Goal: Task Accomplishment & Management: Complete application form

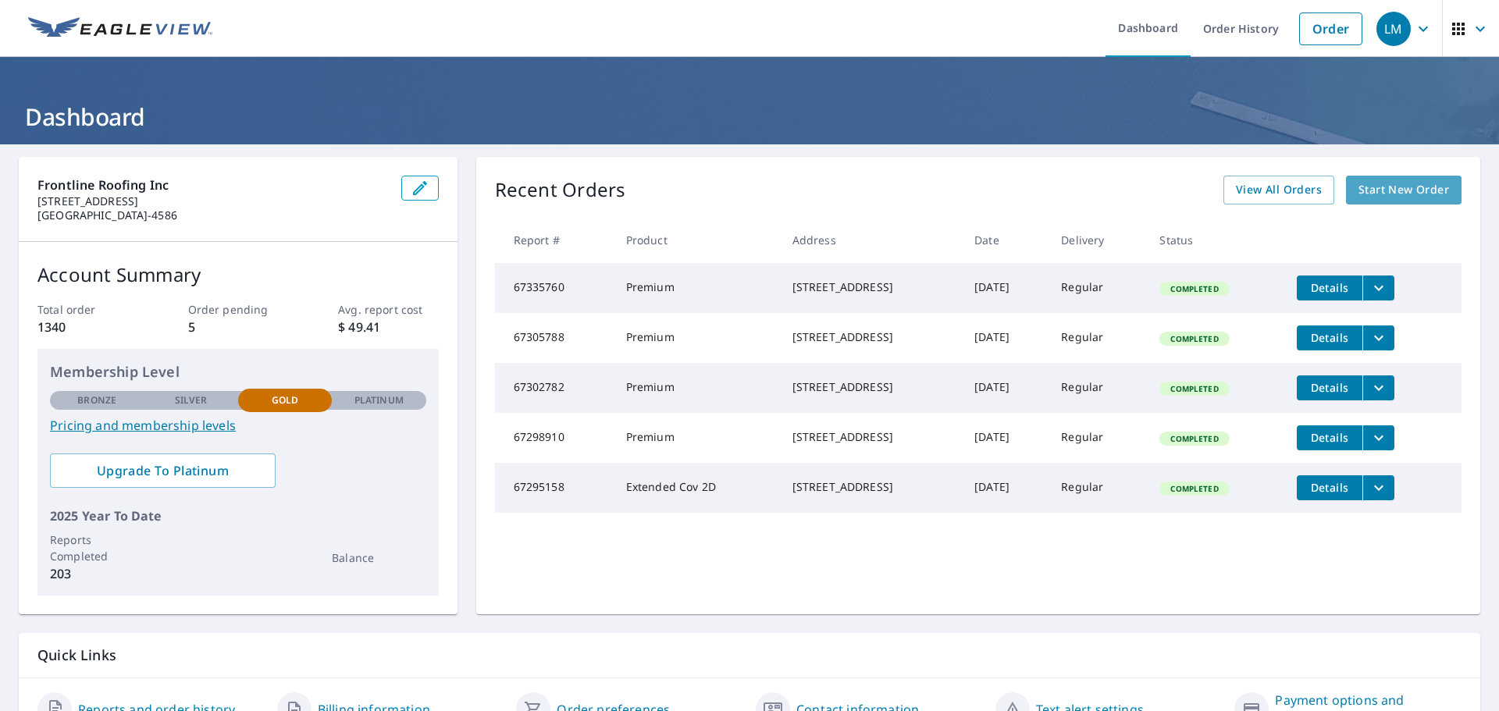
click at [1415, 191] on span "Start New Order" at bounding box center [1404, 190] width 91 height 20
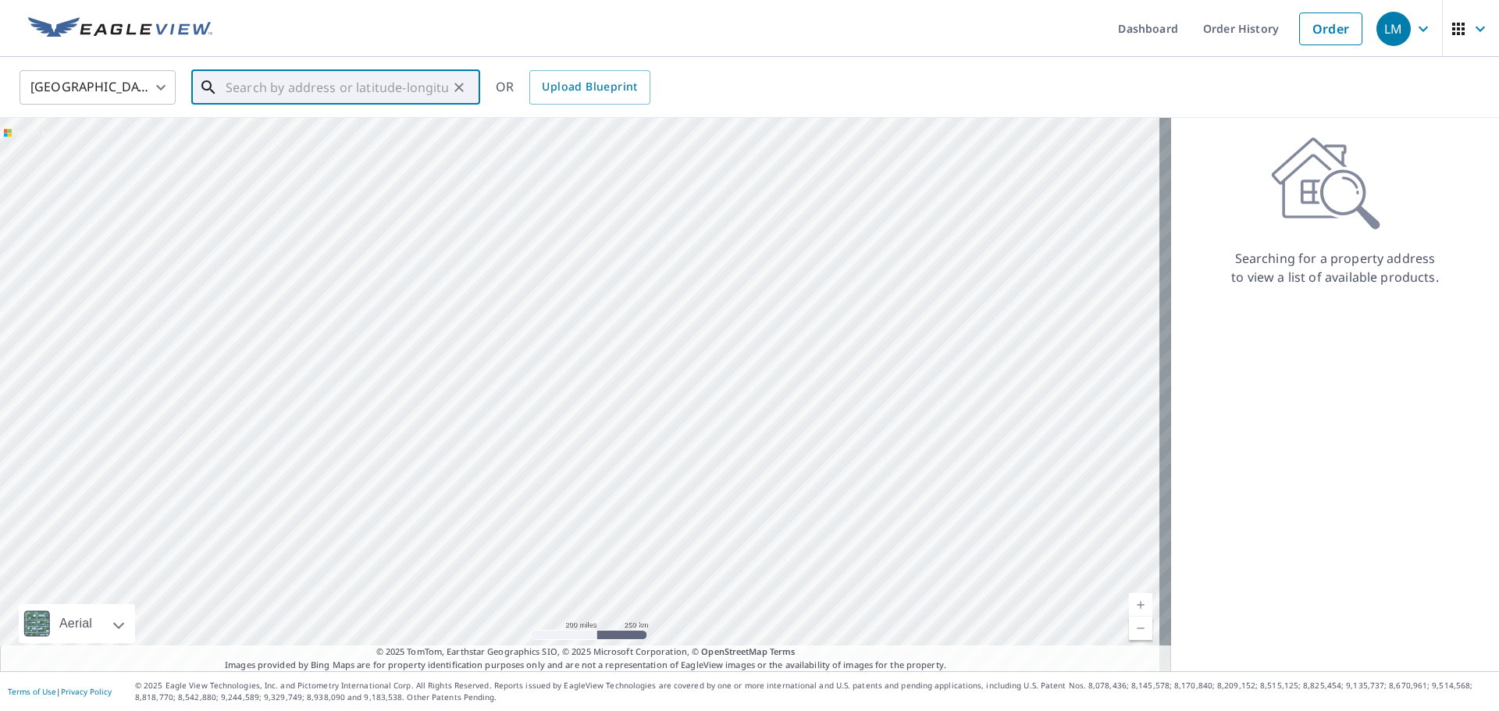
click at [288, 92] on input "text" at bounding box center [337, 88] width 223 height 44
paste input "[STREET_ADDRESS]"
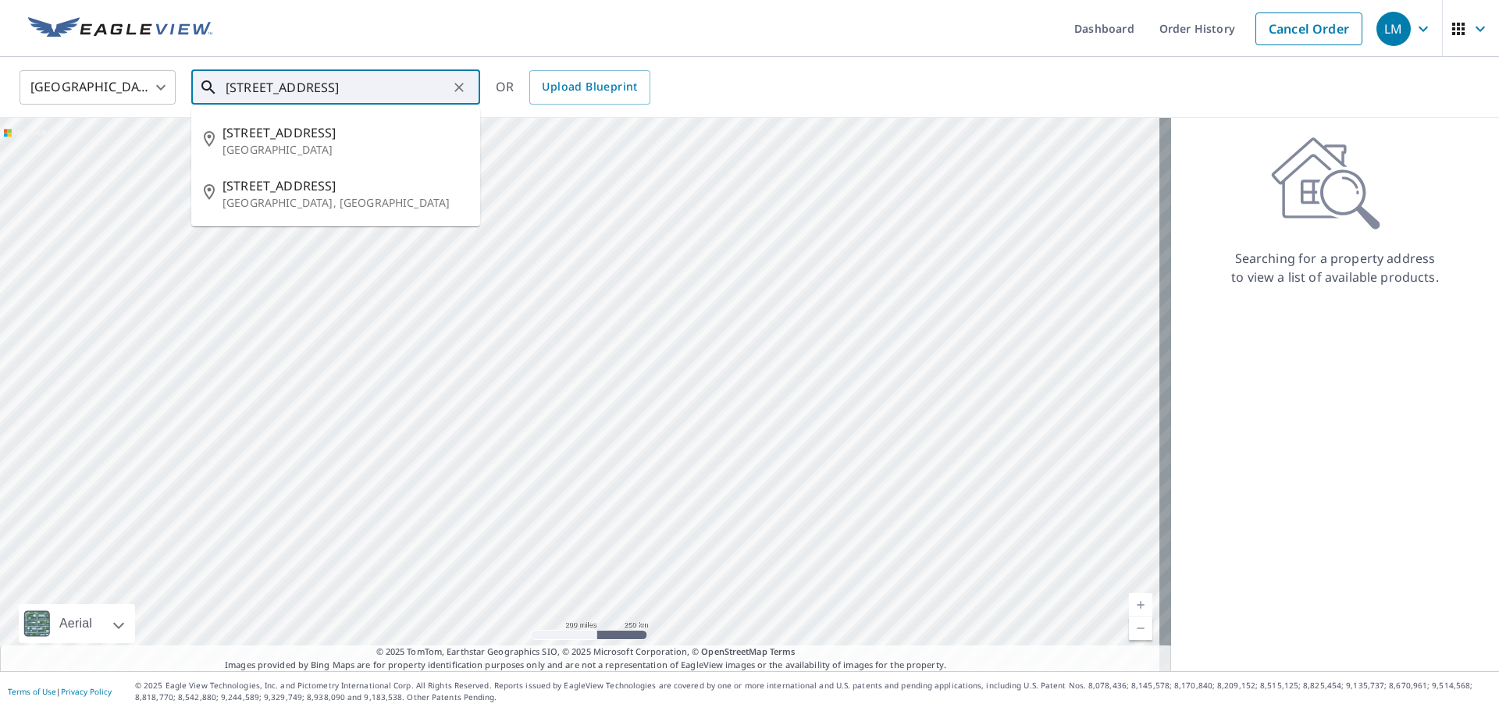
type input "[STREET_ADDRESS]"
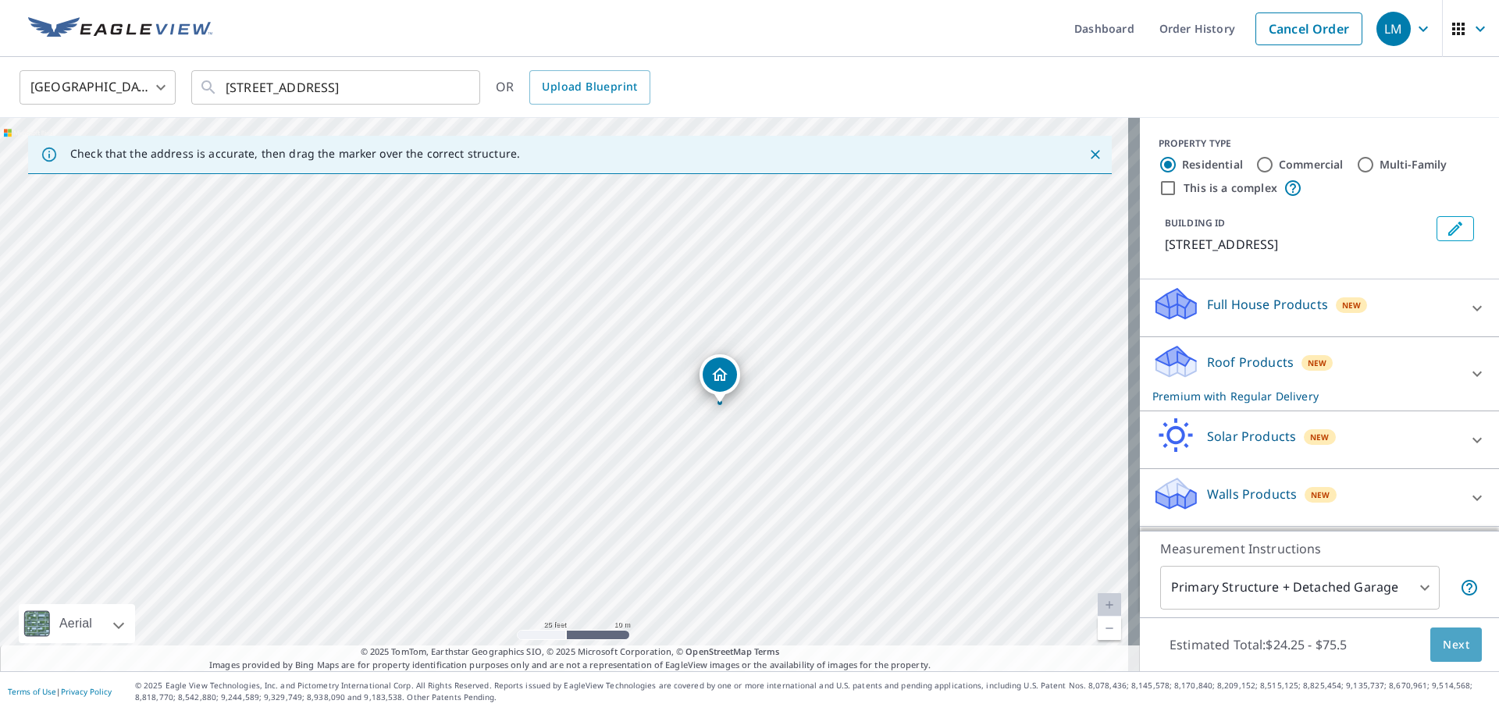
click at [1448, 647] on span "Next" at bounding box center [1456, 646] width 27 height 20
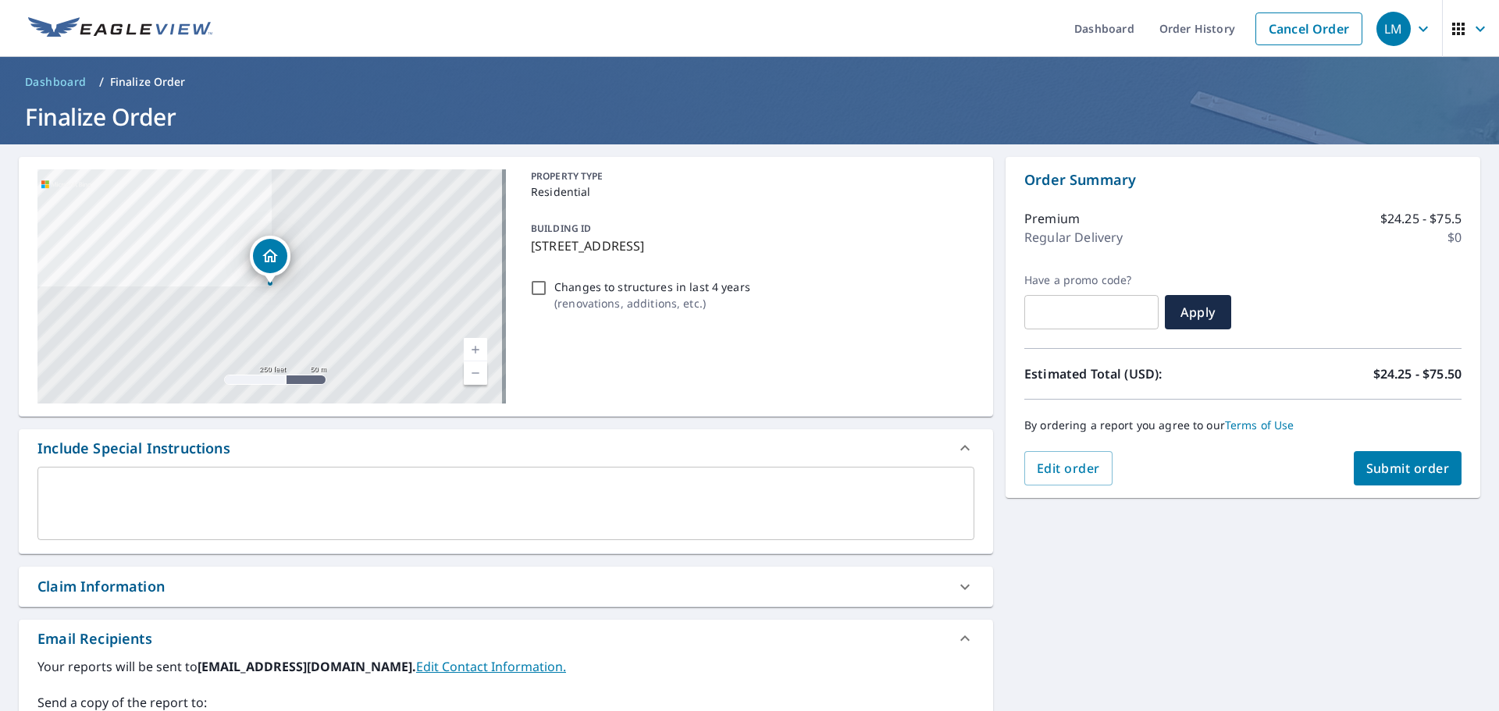
click at [1399, 476] on span "Submit order" at bounding box center [1408, 468] width 84 height 17
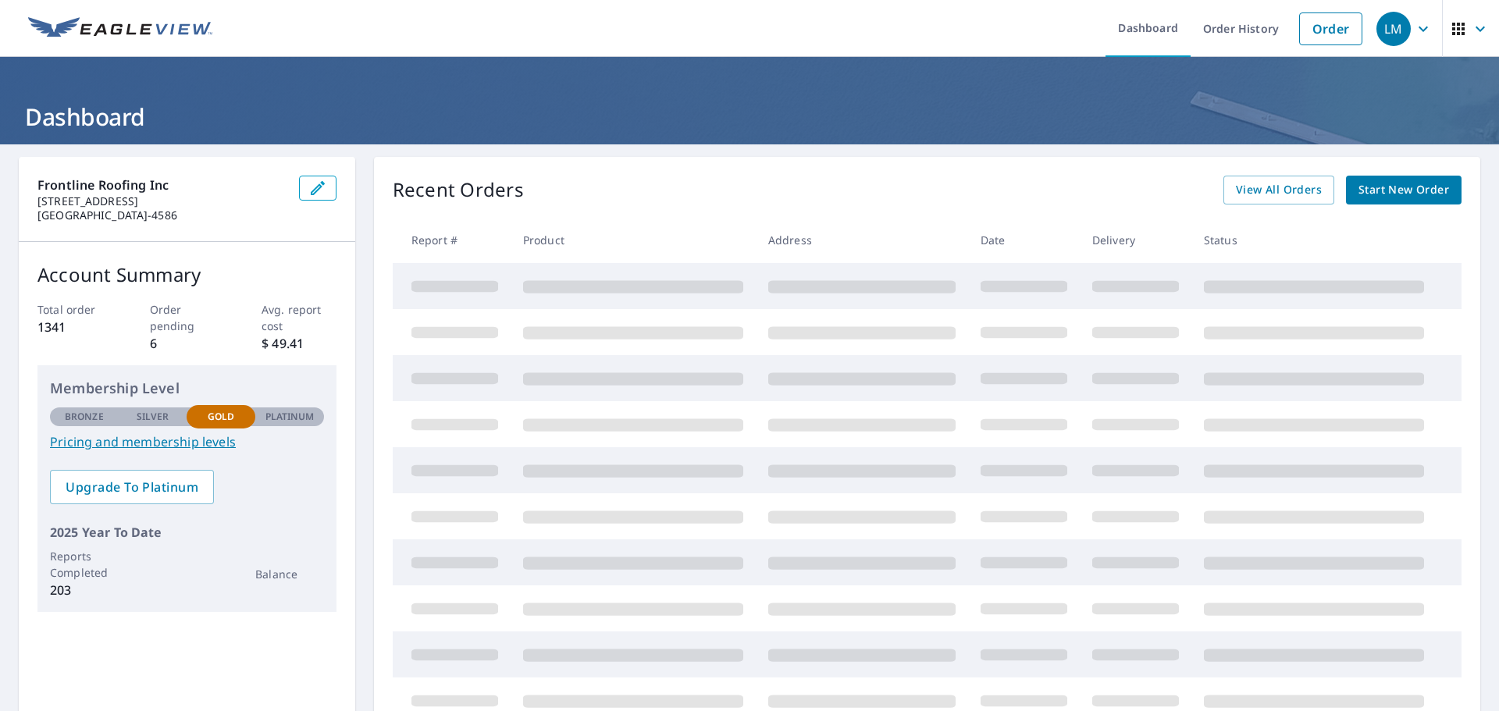
click at [1420, 199] on span "Start New Order" at bounding box center [1404, 190] width 91 height 20
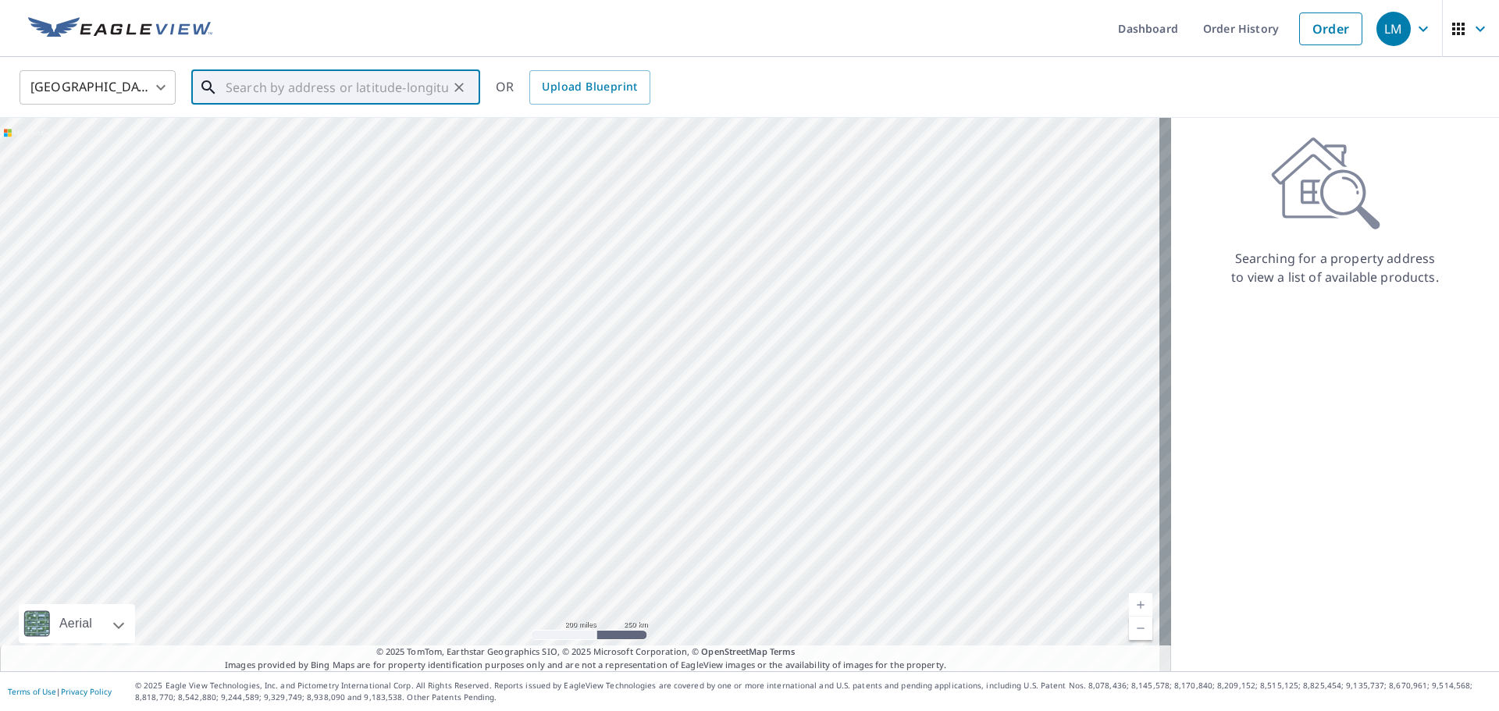
click at [361, 98] on input "text" at bounding box center [337, 88] width 223 height 44
paste input "https://app.workiz.com/root/job/5AZLL5/1"
click at [345, 97] on input "https://app.workiz.com/root/job/5AZLL5/1" at bounding box center [337, 88] width 223 height 44
click at [345, 96] on input "https://app.workiz.com/root/job/5AZLL5/1" at bounding box center [337, 88] width 223 height 44
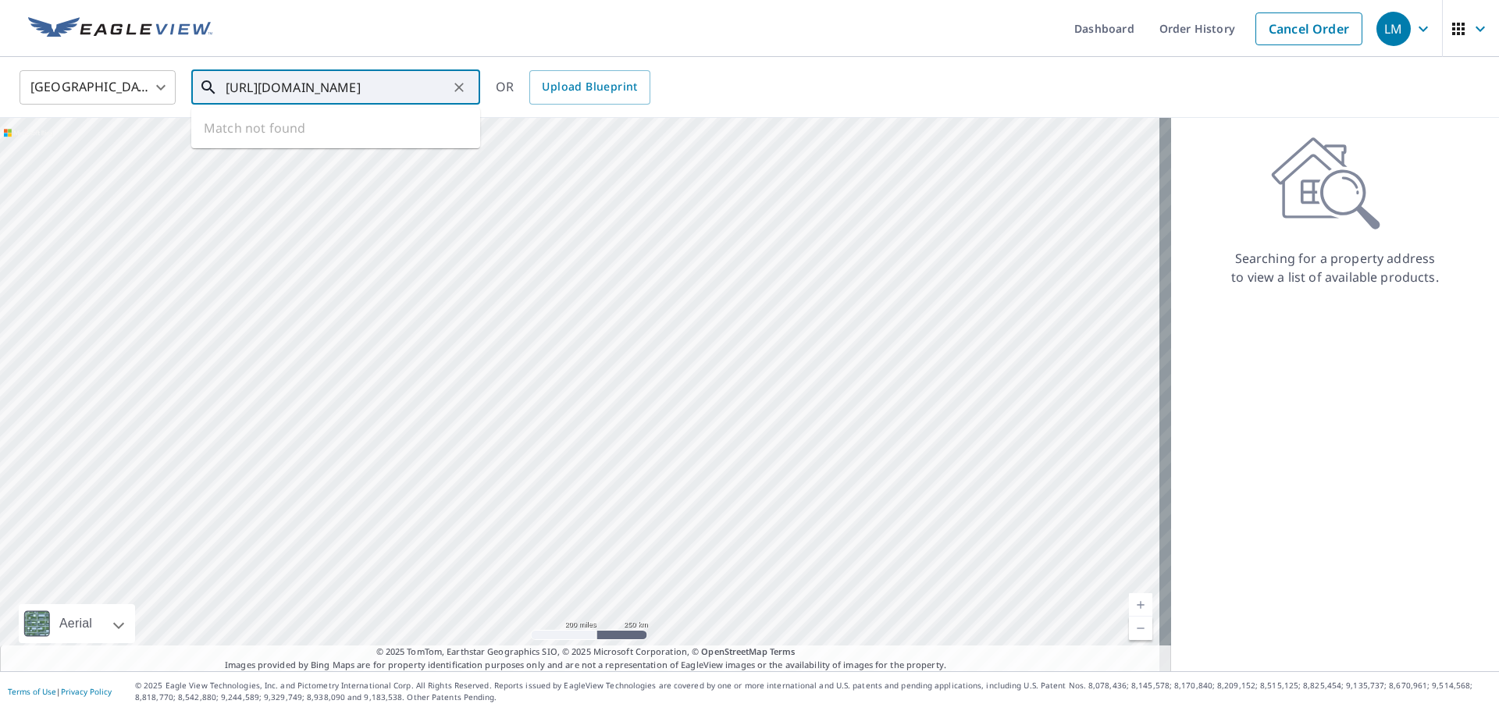
paste input "42120 Cosmic Dr., Temecula , California 92592"
type input "42120 Cosmic Dr., Temecula , California 92592"
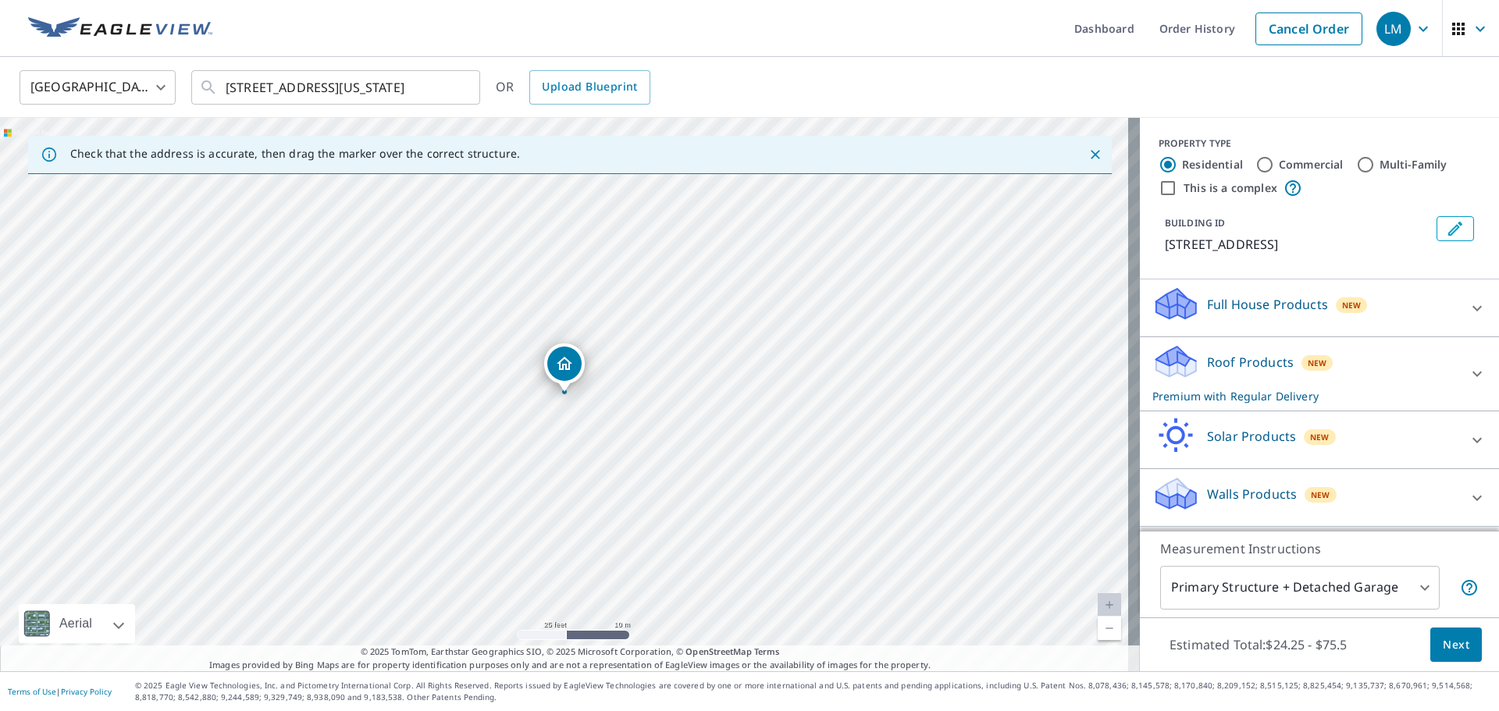
click at [1443, 636] on span "Next" at bounding box center [1456, 646] width 27 height 20
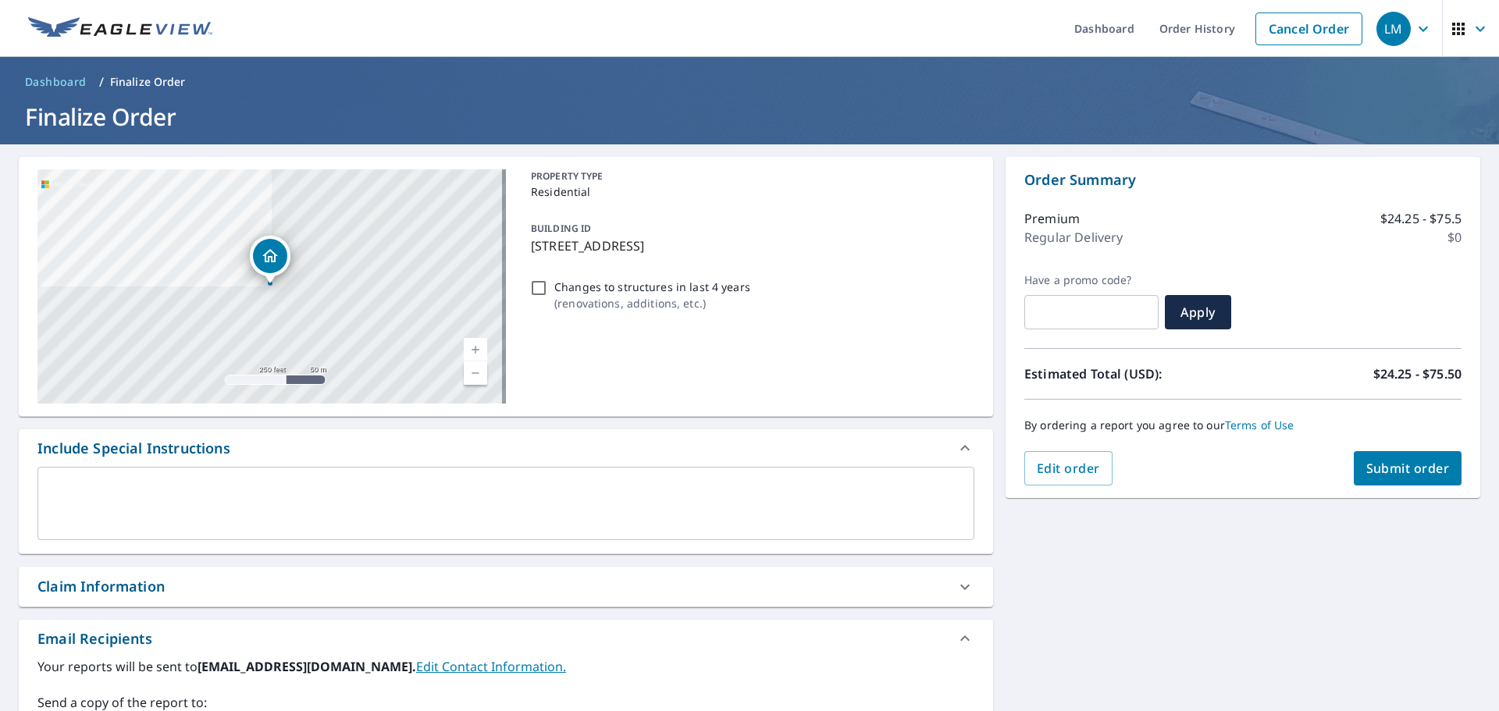
click at [1403, 480] on button "Submit order" at bounding box center [1408, 468] width 109 height 34
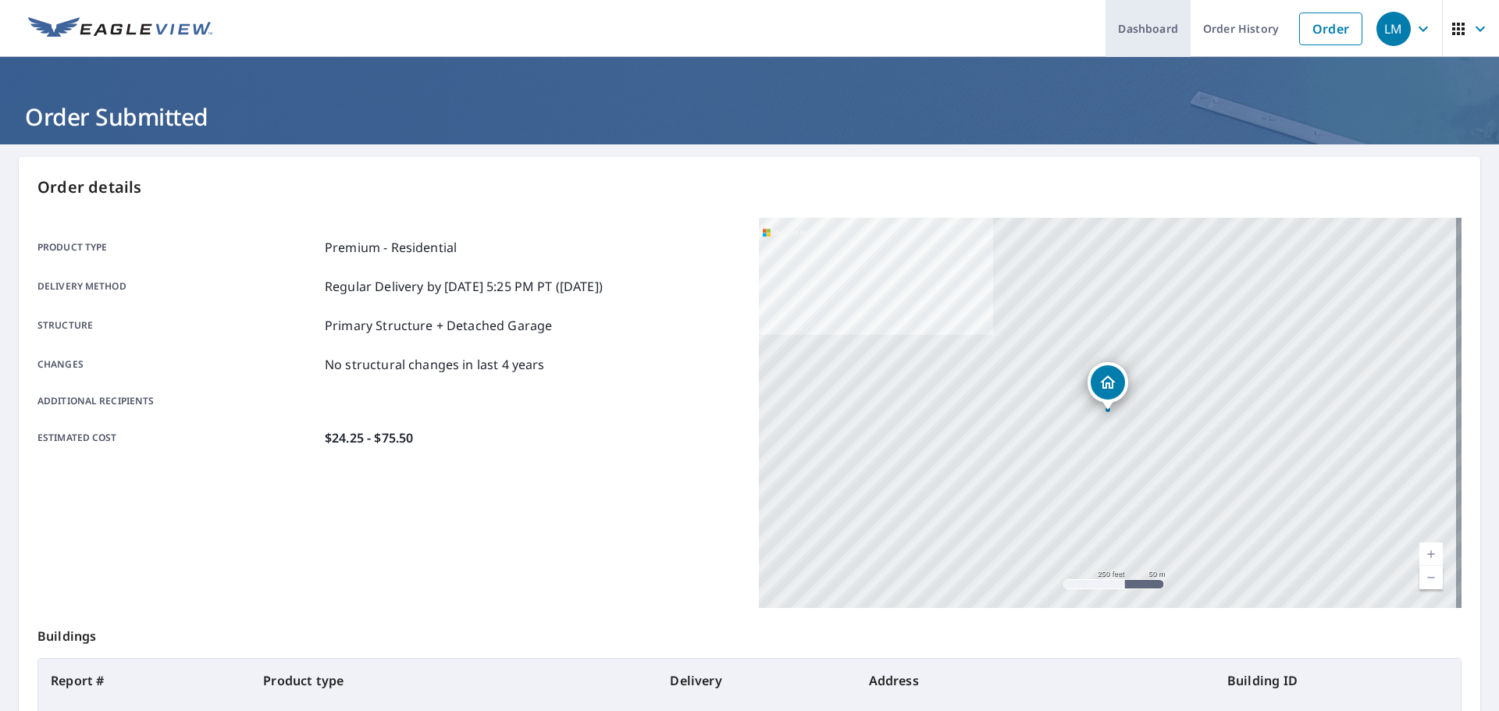
click at [1145, 41] on link "Dashboard" at bounding box center [1148, 28] width 85 height 57
